Goal: Information Seeking & Learning: Learn about a topic

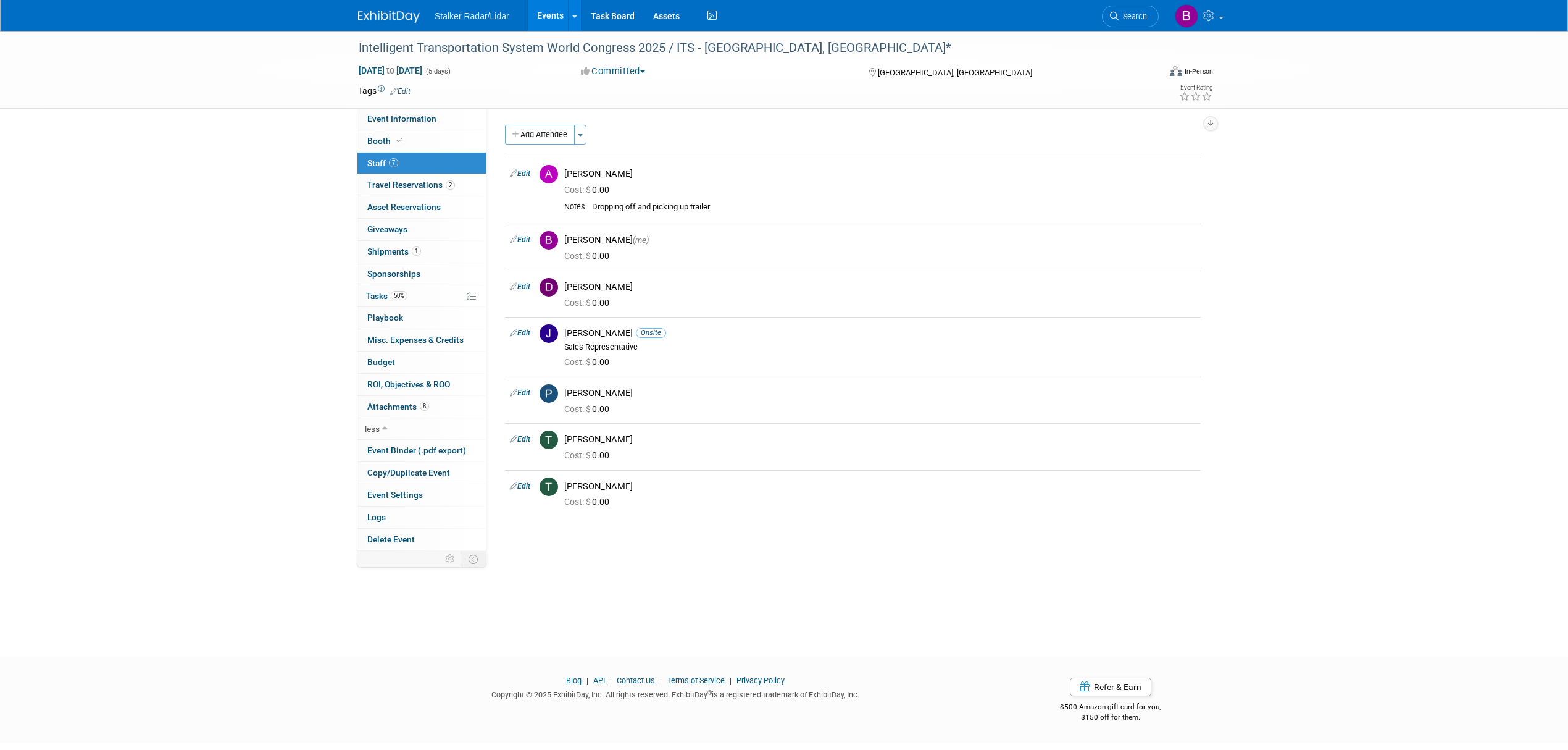
click at [547, 23] on link "Events" at bounding box center [550, 16] width 46 height 31
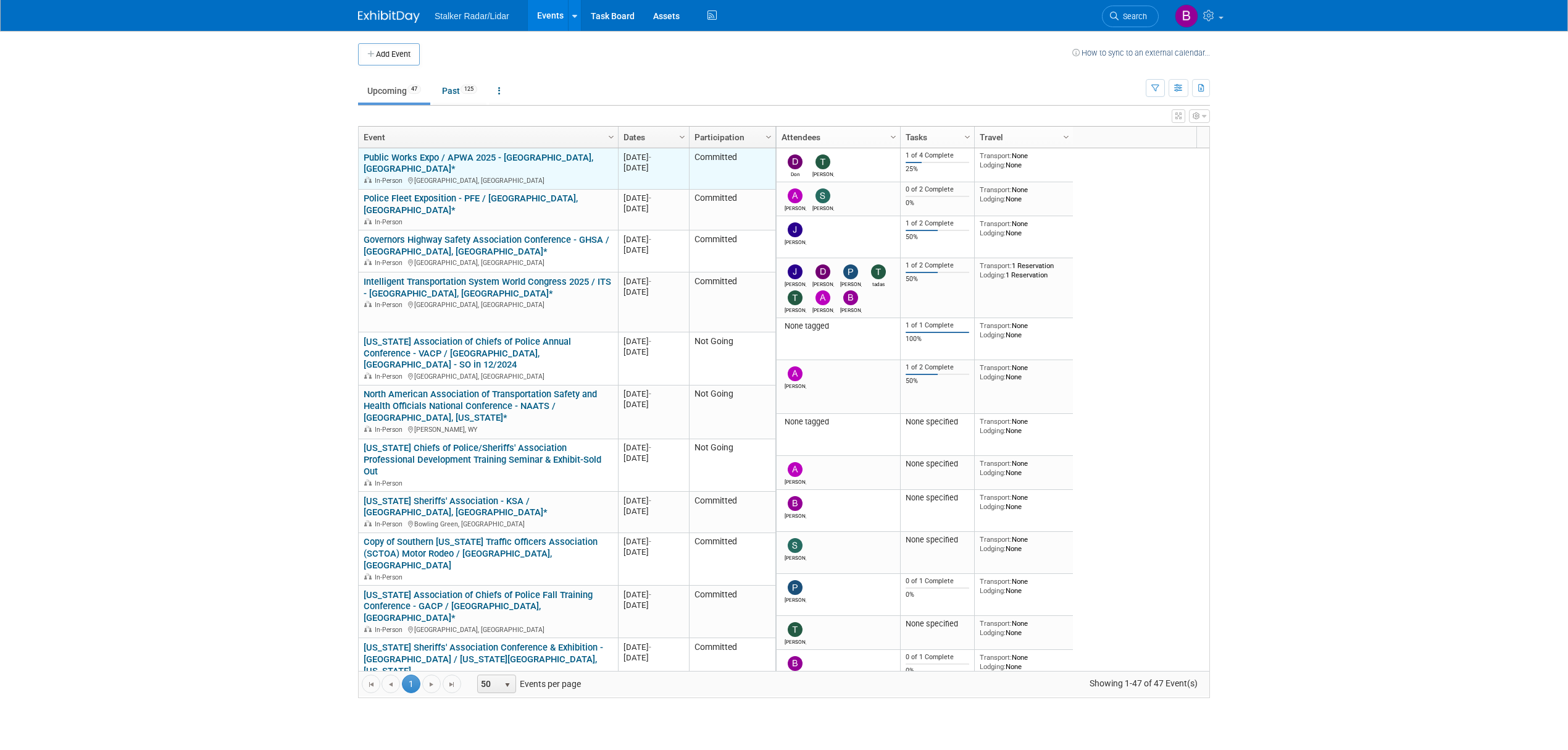
click at [486, 162] on link "Public Works Expo / APWA 2025 - [GEOGRAPHIC_DATA], [GEOGRAPHIC_DATA]*" at bounding box center [477, 164] width 230 height 23
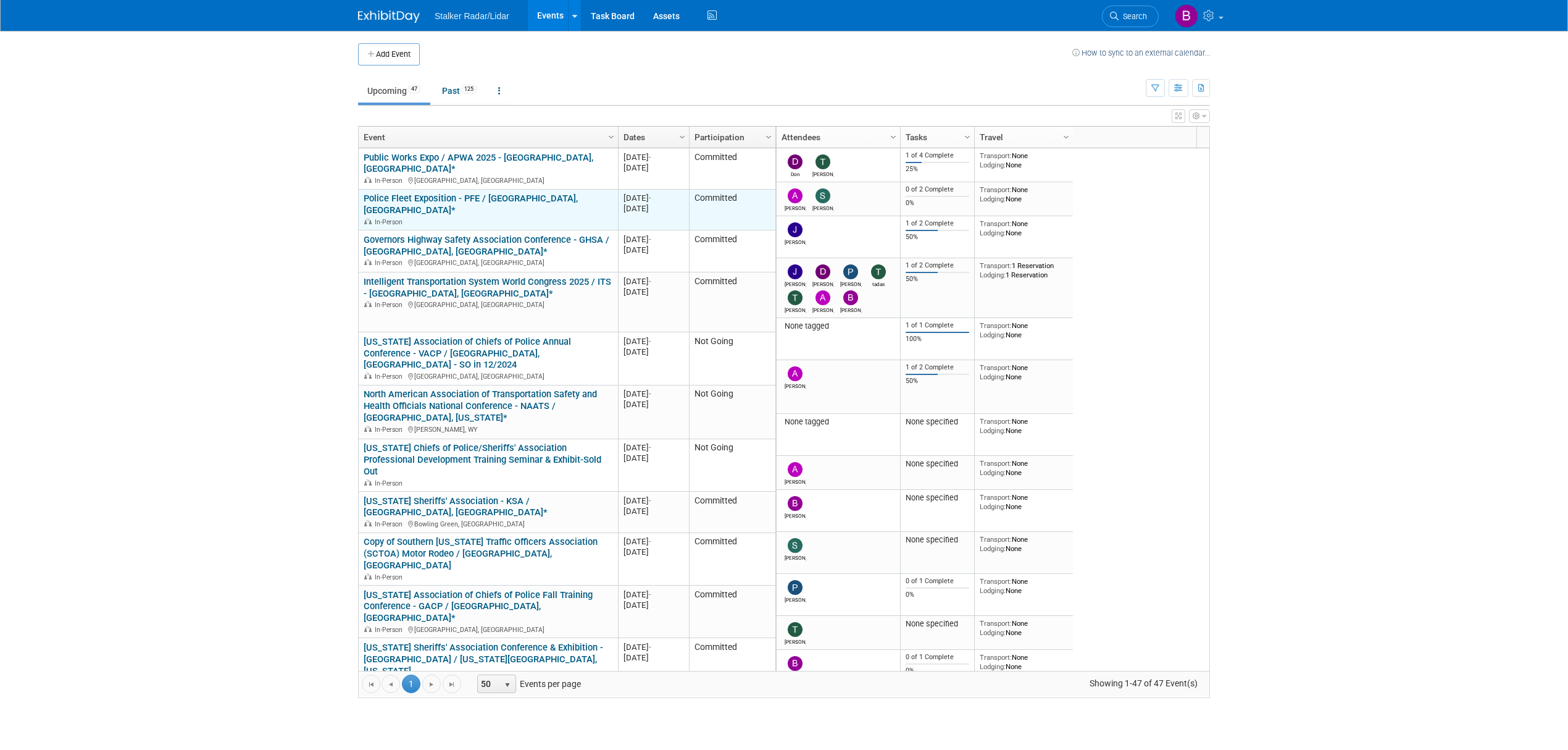
click at [471, 216] on div "In-Person" at bounding box center [487, 221] width 249 height 11
click at [443, 193] on link "Police Fleet Exposition - PFE / [GEOGRAPHIC_DATA], [GEOGRAPHIC_DATA]*" at bounding box center [470, 204] width 214 height 23
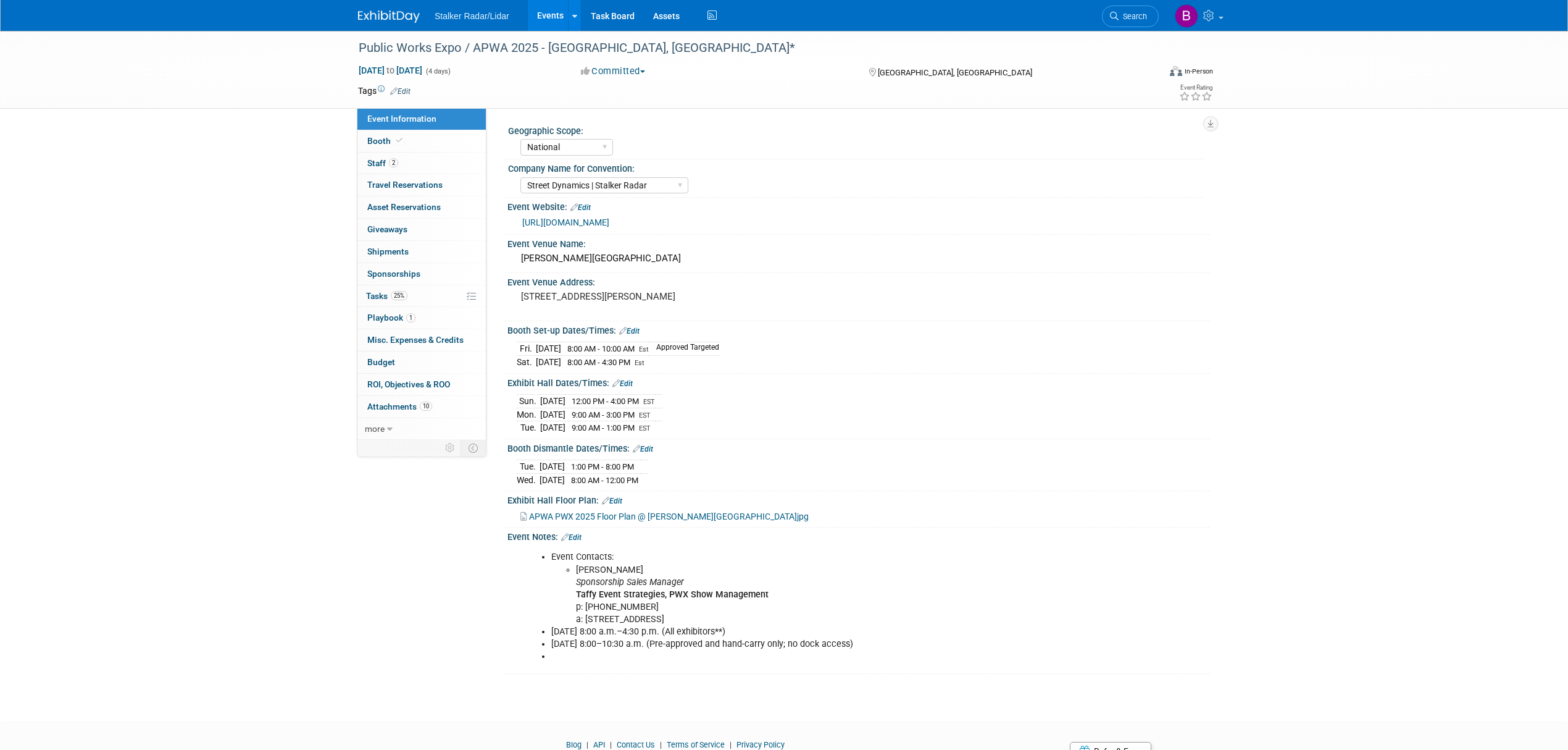
select select "National"
select select "Street Dynamics | Stalker Radar"
click at [395, 144] on span at bounding box center [399, 141] width 11 height 10
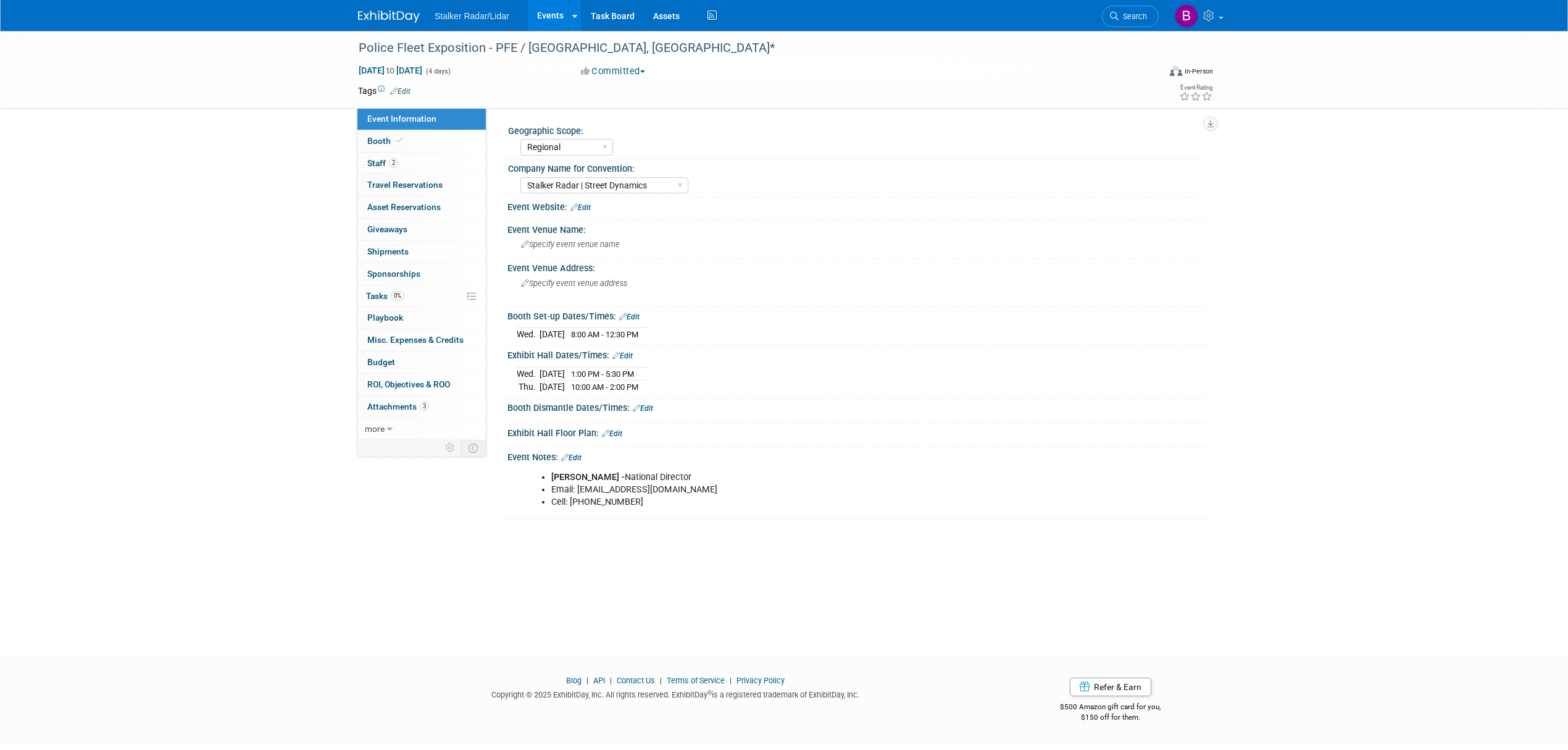
select select "Regional"
select select "Stalker Radar | Street Dynamics"
click at [403, 141] on span at bounding box center [399, 141] width 11 height 10
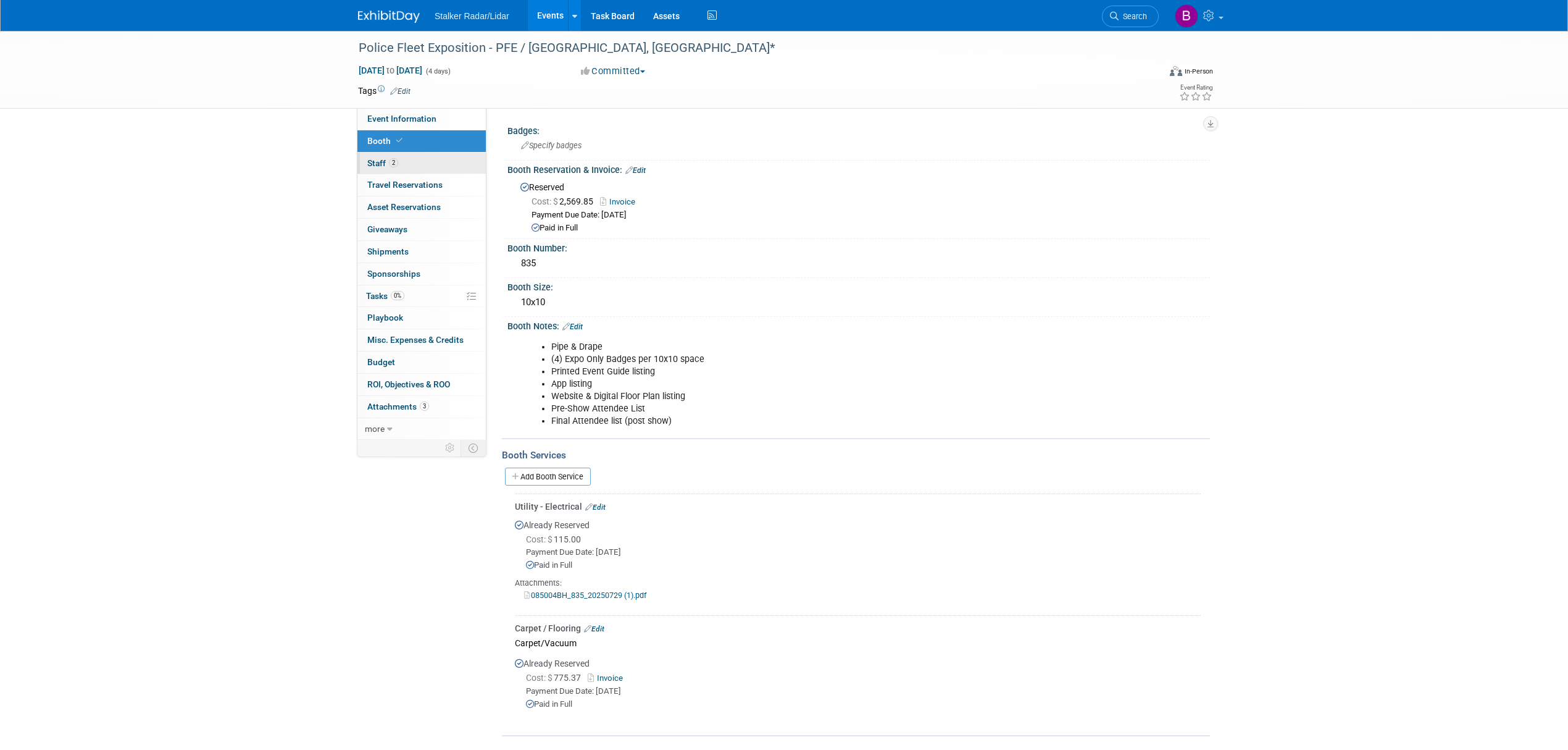
click at [401, 162] on link "2 Staff 2" at bounding box center [421, 163] width 129 height 21
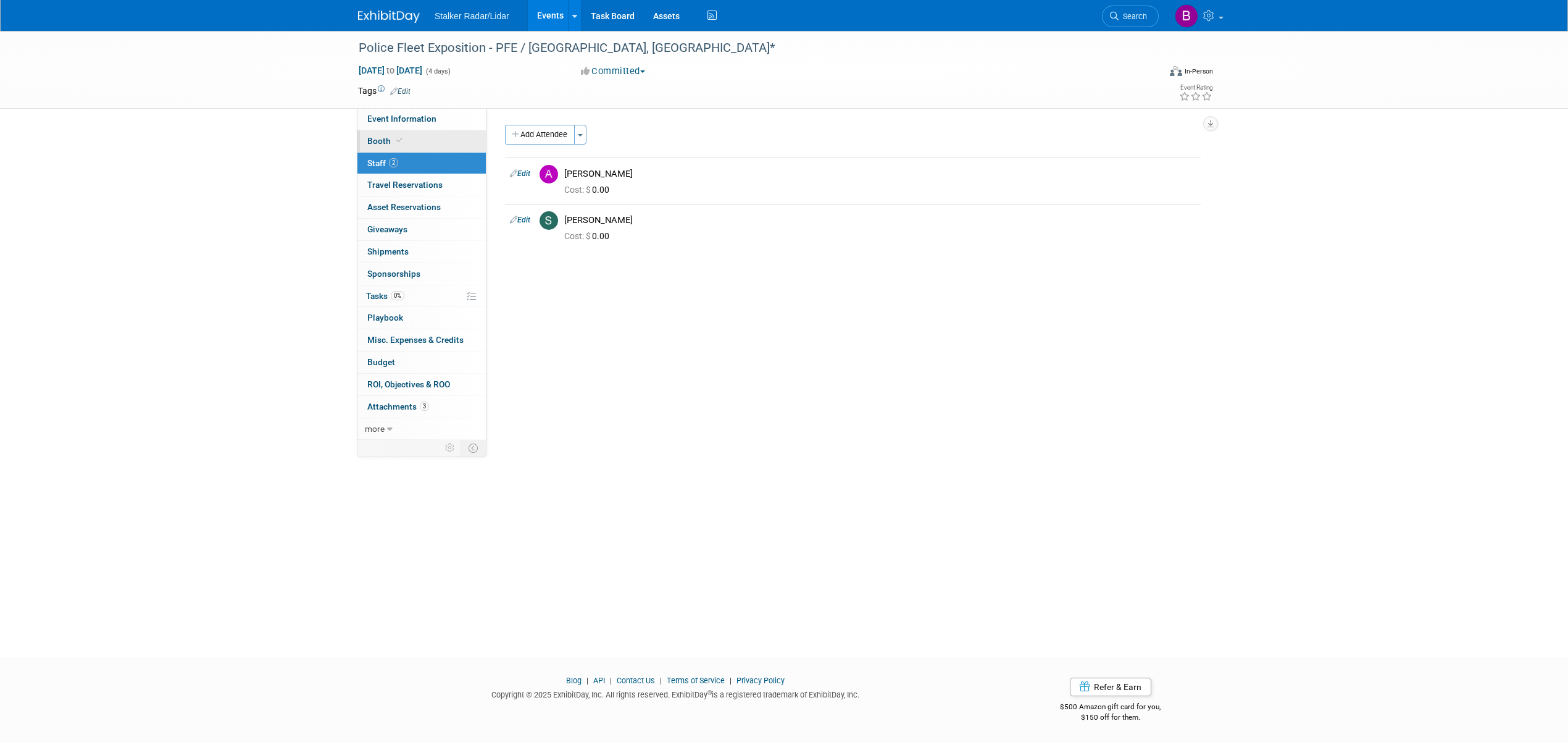
click at [403, 143] on span at bounding box center [399, 141] width 11 height 10
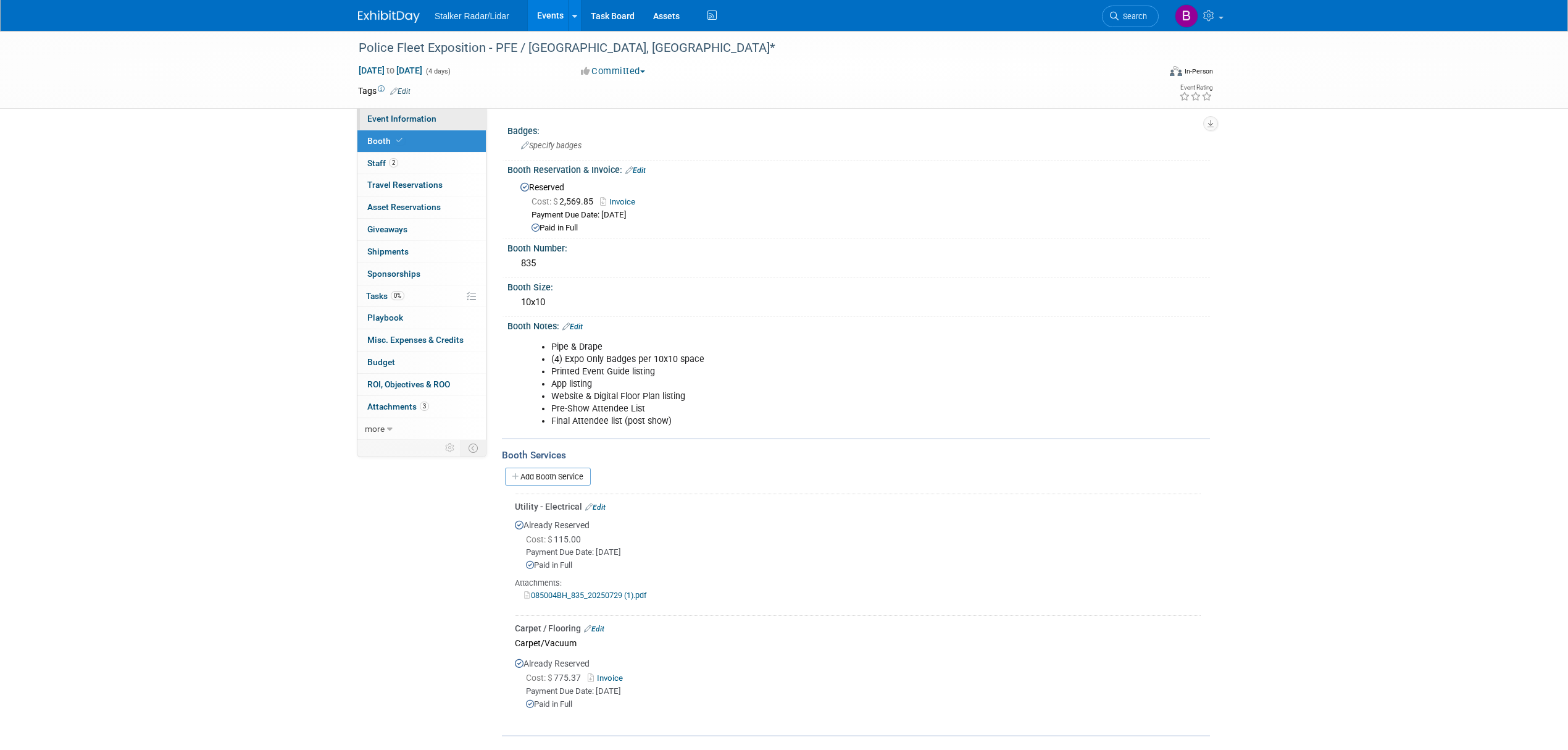
click at [416, 117] on span "Event Information" at bounding box center [401, 118] width 69 height 10
select select "Regional"
select select "Stalker Radar | Street Dynamics"
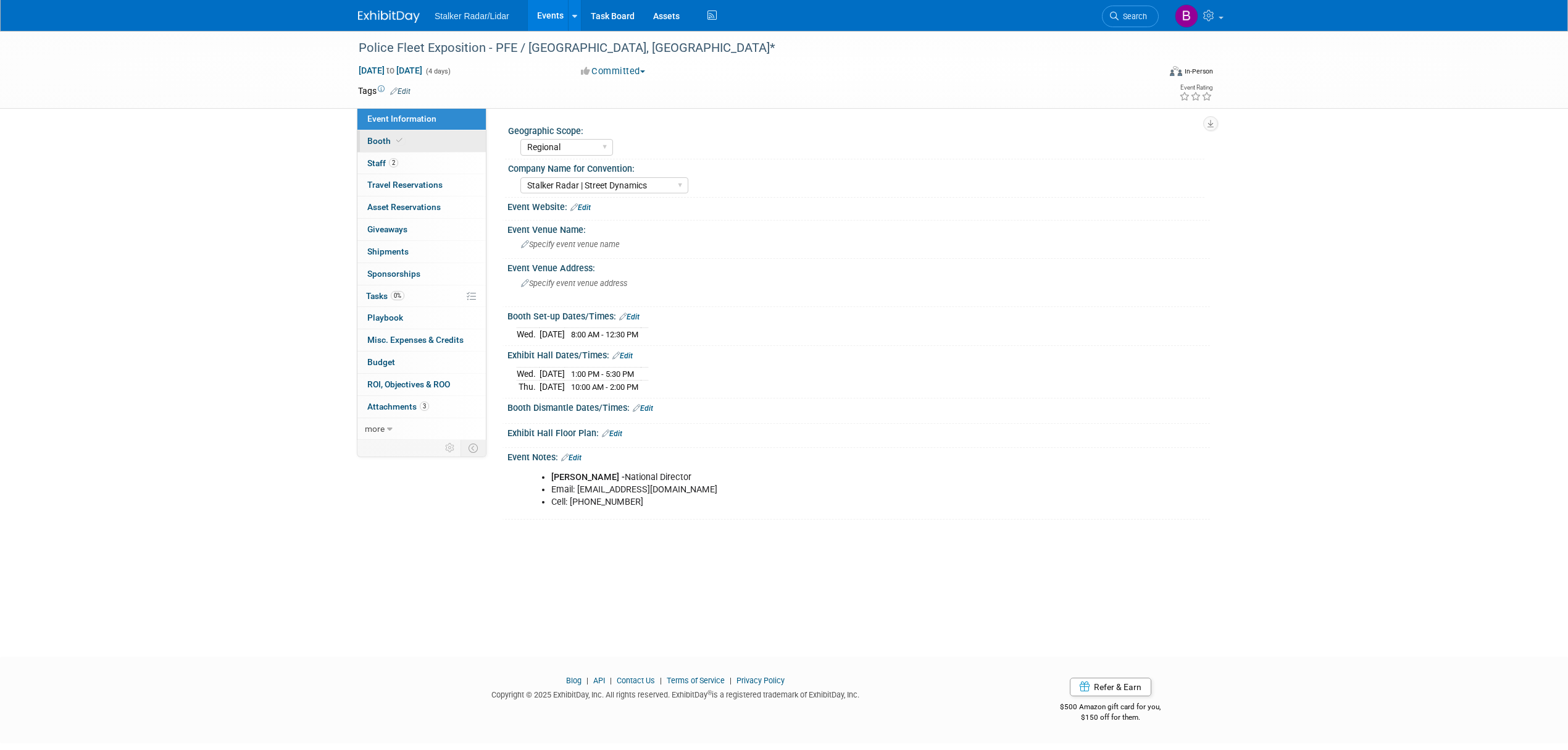
click at [408, 134] on link "Booth" at bounding box center [421, 141] width 129 height 21
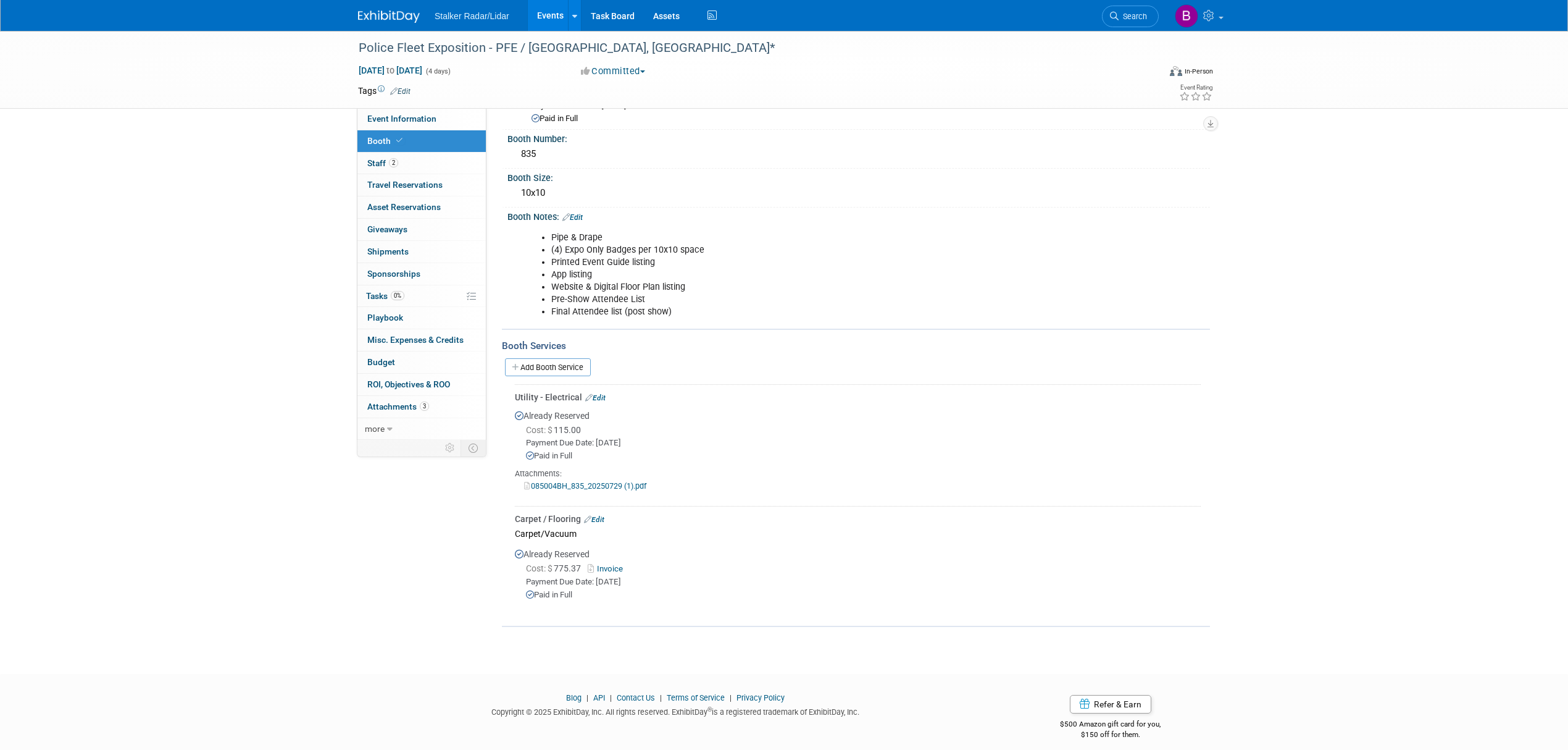
scroll to position [116, 0]
click at [613, 561] on link "Invoice" at bounding box center [607, 562] width 40 height 10
click at [403, 115] on span "Event Information" at bounding box center [401, 118] width 69 height 10
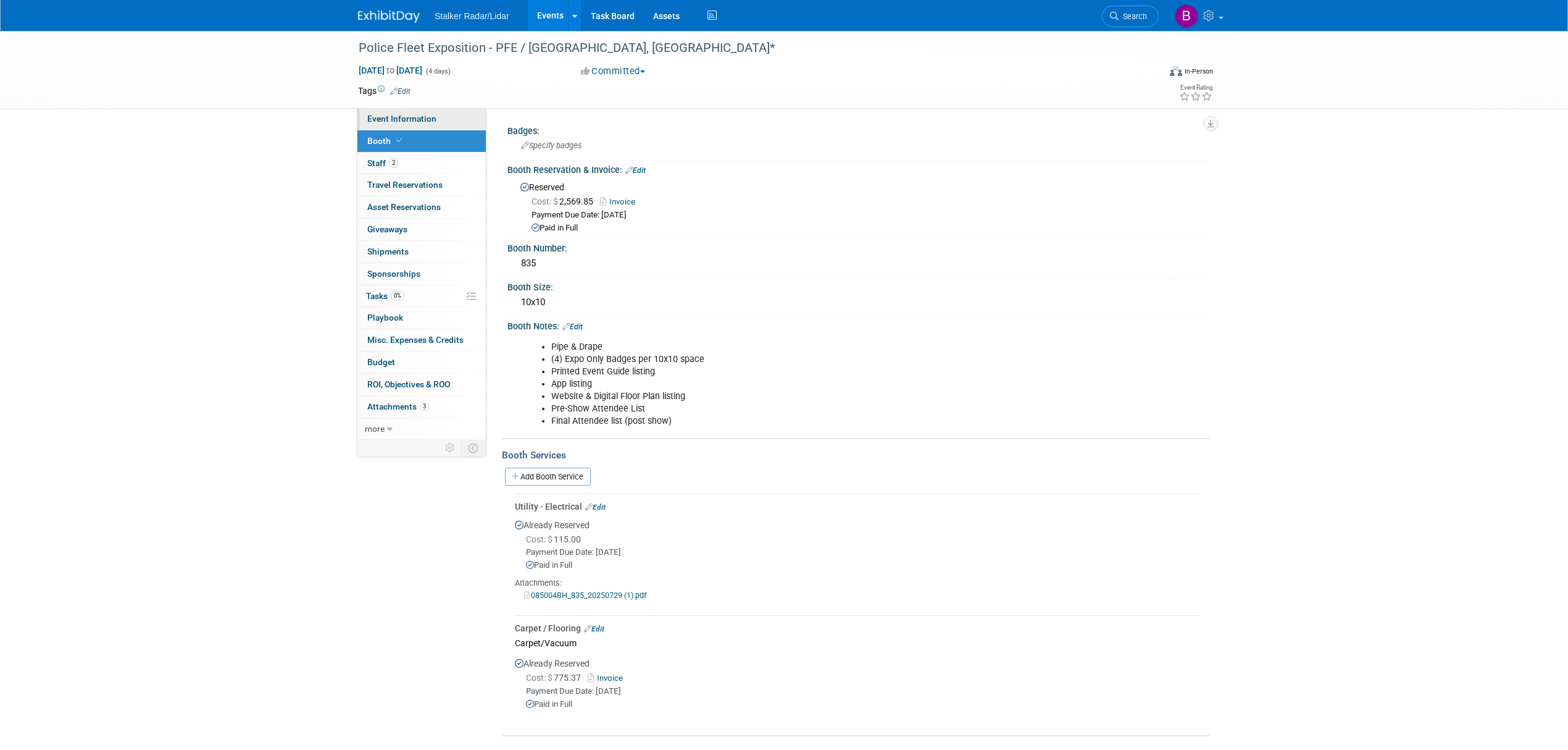
select select "Regional"
select select "Stalker Radar | Street Dynamics"
